Goal: Task Accomplishment & Management: Complete application form

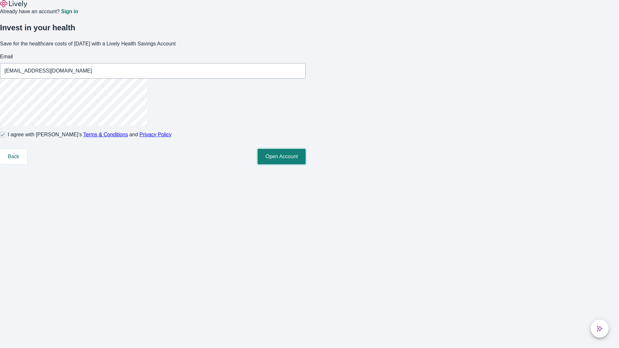
click at [305, 164] on button "Open Account" at bounding box center [281, 156] width 48 height 15
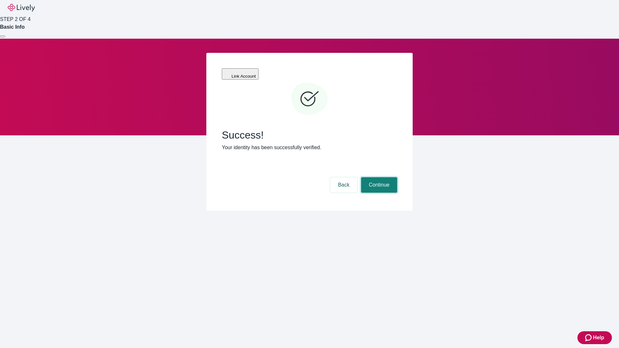
click at [378, 177] on button "Continue" at bounding box center [379, 184] width 36 height 15
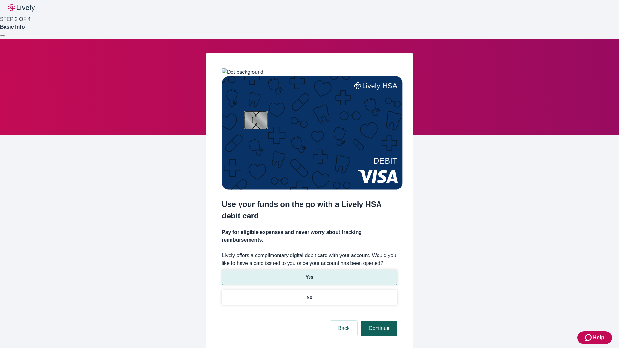
click at [309, 274] on p "Yes" at bounding box center [309, 277] width 8 height 7
click at [378, 321] on button "Continue" at bounding box center [379, 328] width 36 height 15
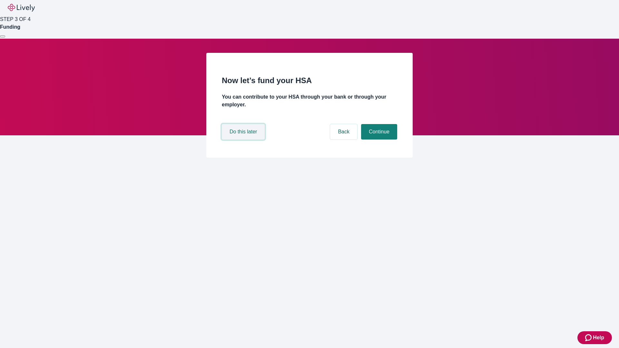
click at [244, 140] on button "Do this later" at bounding box center [243, 131] width 43 height 15
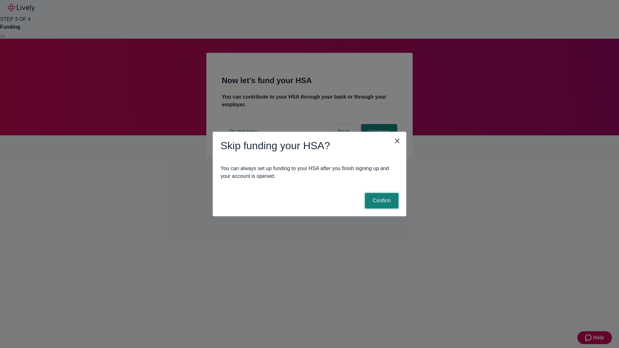
click at [380, 201] on button "Confirm" at bounding box center [382, 200] width 34 height 15
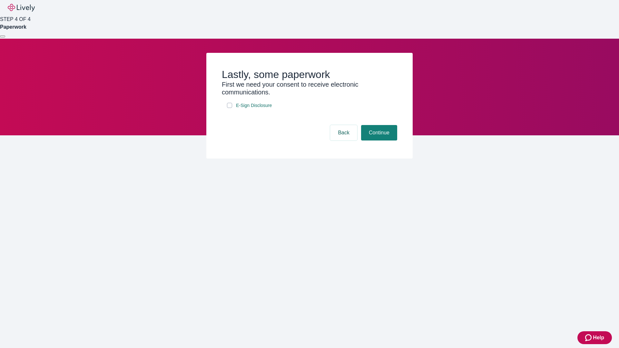
click at [229, 108] on input "E-Sign Disclosure" at bounding box center [229, 105] width 5 height 5
checkbox input "true"
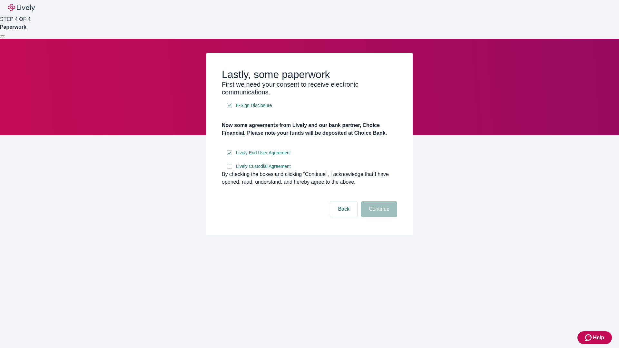
click at [229, 169] on input "Lively Custodial Agreement" at bounding box center [229, 166] width 5 height 5
checkbox input "true"
click at [378, 217] on button "Continue" at bounding box center [379, 208] width 36 height 15
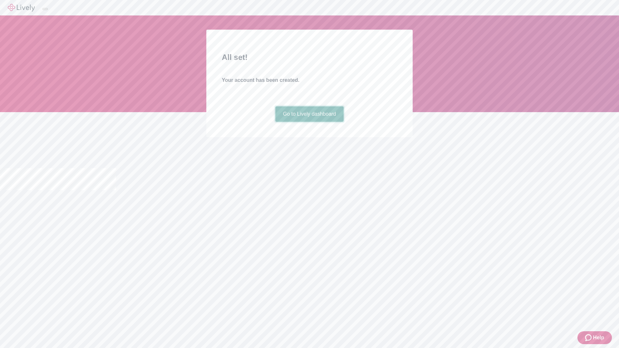
click at [309, 122] on link "Go to Lively dashboard" at bounding box center [309, 113] width 69 height 15
